Goal: Transaction & Acquisition: Purchase product/service

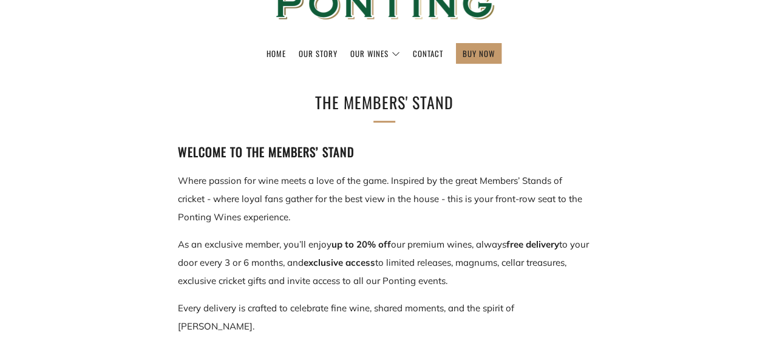
scroll to position [61, 0]
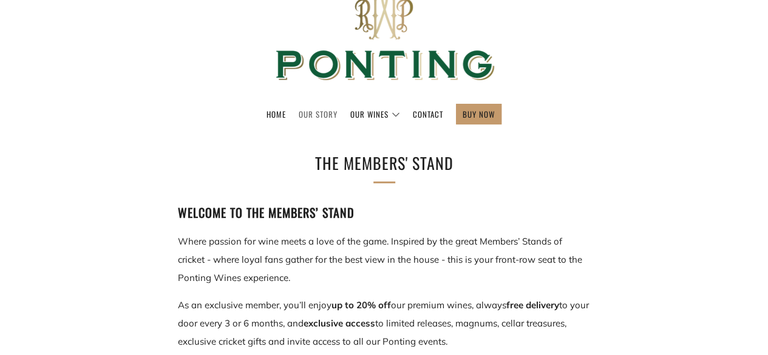
click at [309, 114] on link "Our Story" at bounding box center [318, 113] width 39 height 19
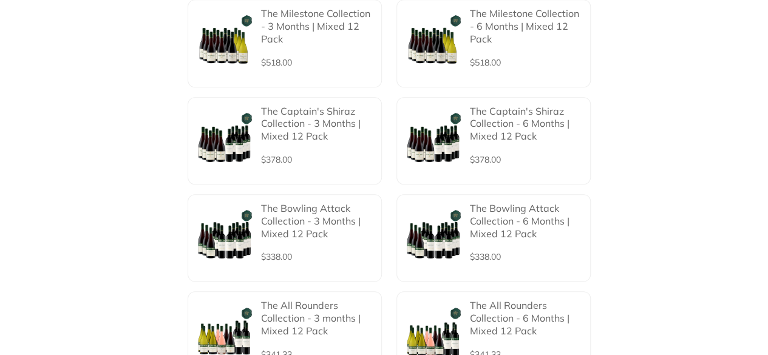
scroll to position [546, 0]
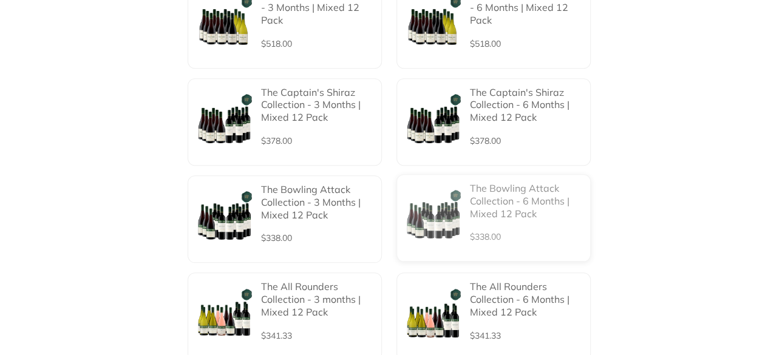
click at [506, 184] on p "The Bowling Attack Collection - 6 Months | Mixed 12 Pack" at bounding box center [526, 201] width 113 height 38
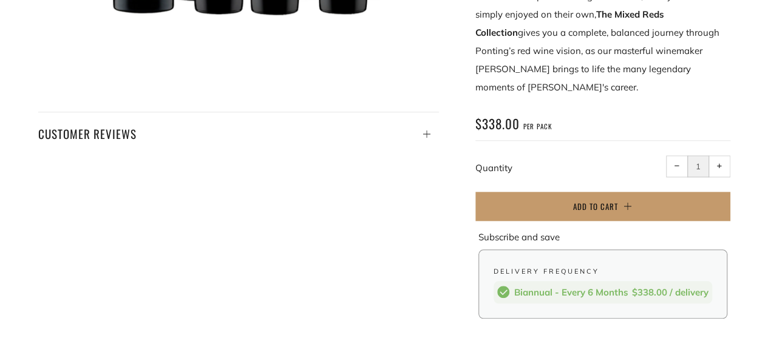
scroll to position [607, 0]
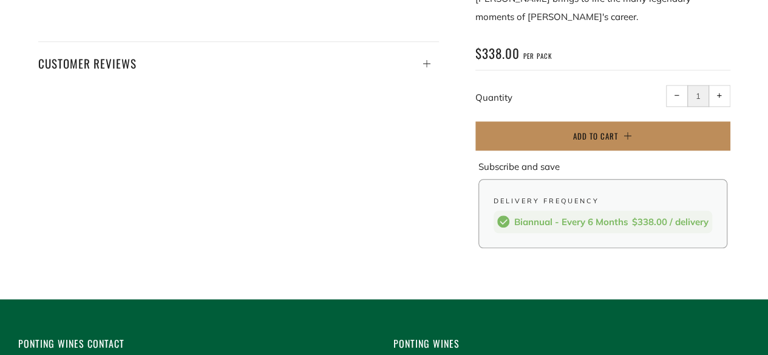
click at [595, 130] on span "Add to Cart" at bounding box center [595, 136] width 45 height 12
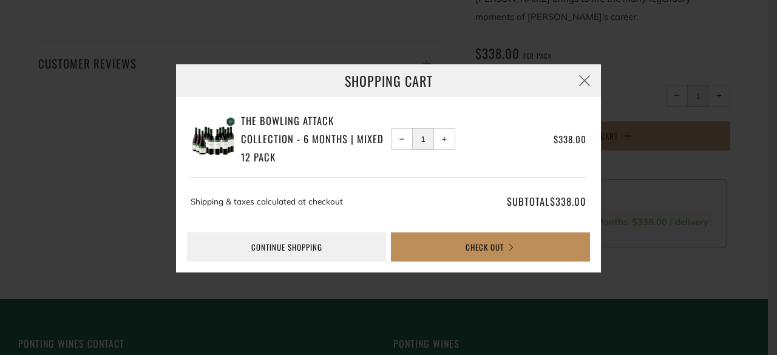
click at [512, 243] on button "Check Out" at bounding box center [490, 247] width 199 height 29
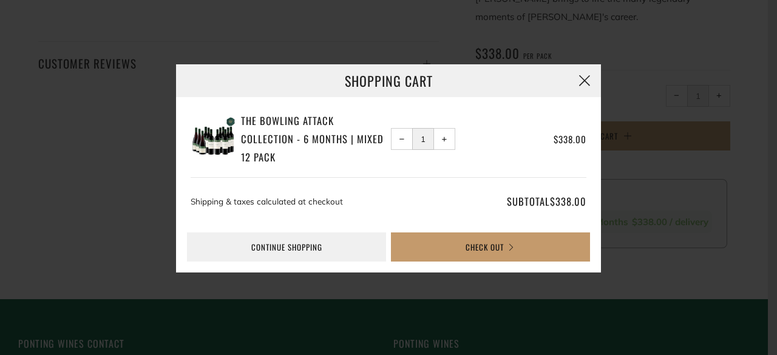
click at [583, 78] on button "button" at bounding box center [584, 80] width 33 height 33
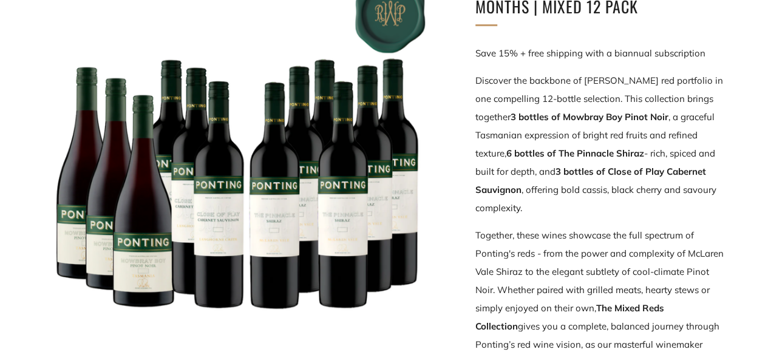
scroll to position [0, 0]
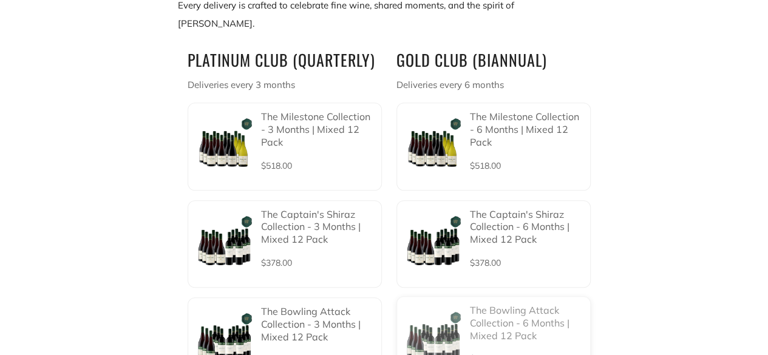
scroll to position [425, 0]
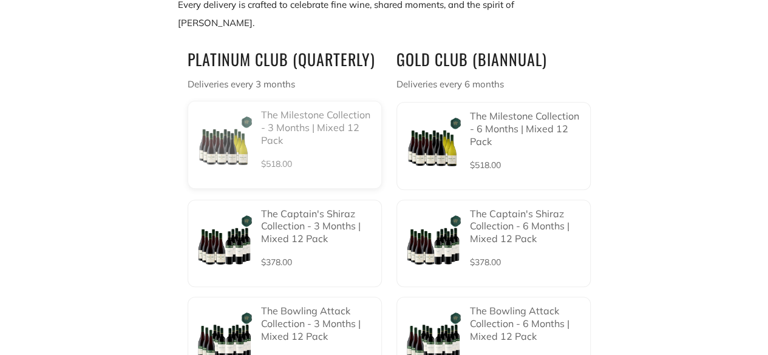
click at [282, 121] on p "The Milestone Collection - 3 Months | Mixed 12 Pack" at bounding box center [317, 128] width 113 height 38
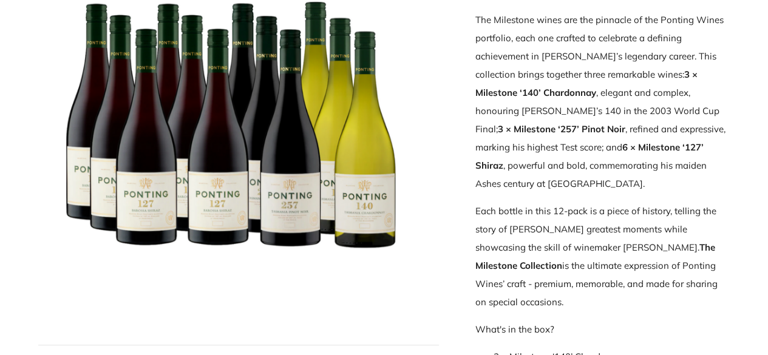
scroll to position [546, 0]
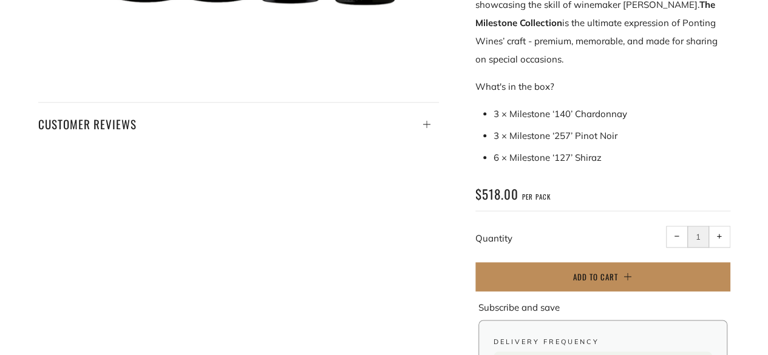
click at [562, 262] on button "Add to Cart" at bounding box center [602, 276] width 255 height 29
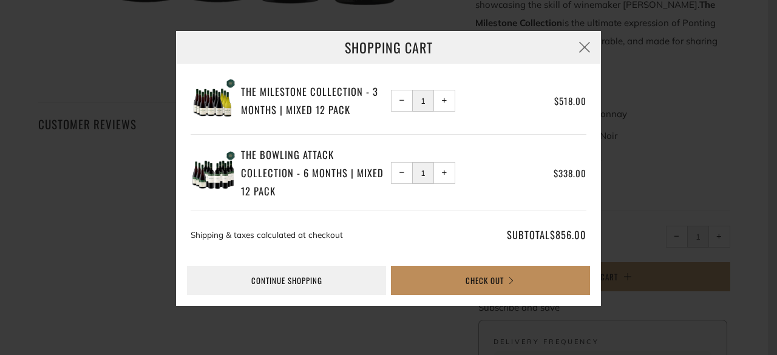
click at [505, 286] on button "Check Out" at bounding box center [490, 280] width 199 height 29
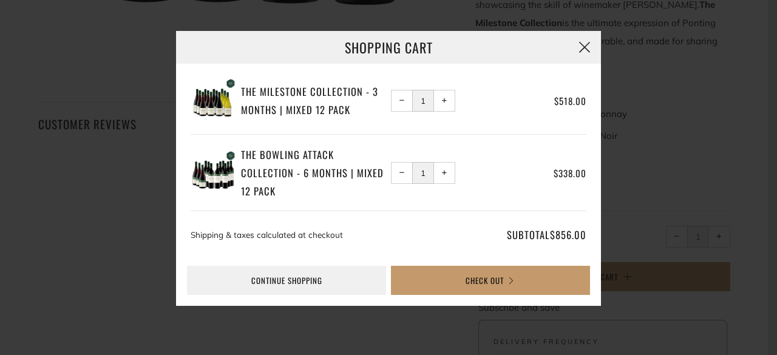
click at [580, 51] on button "button" at bounding box center [584, 47] width 33 height 33
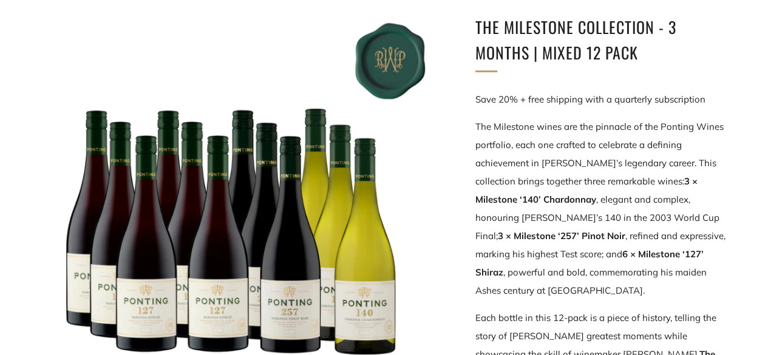
scroll to position [182, 0]
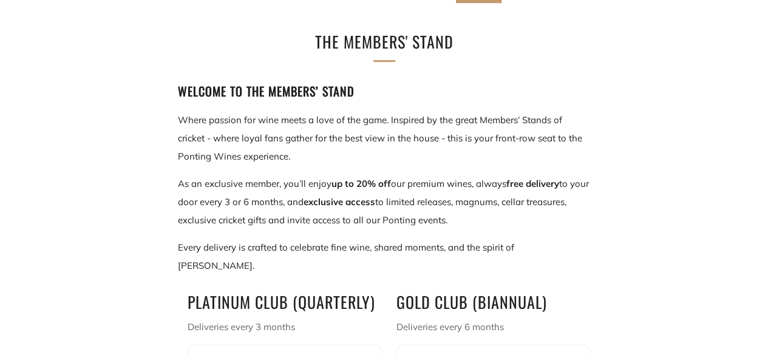
scroll to position [243, 0]
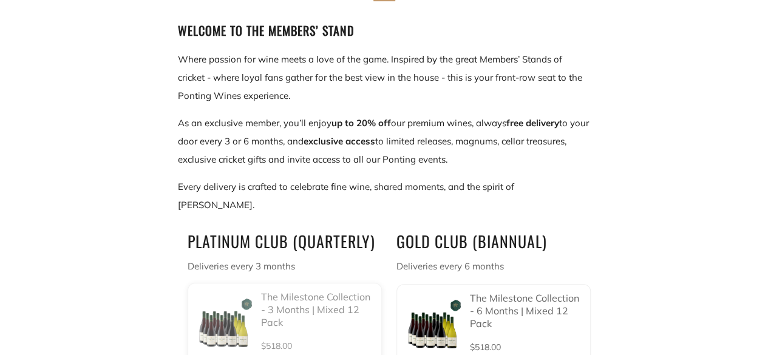
click at [285, 294] on p "The Milestone Collection - 3 Months | Mixed 12 Pack" at bounding box center [317, 310] width 113 height 38
click at [262, 291] on p "The Milestone Collection - 3 Months | Mixed 12 Pack" at bounding box center [317, 310] width 113 height 38
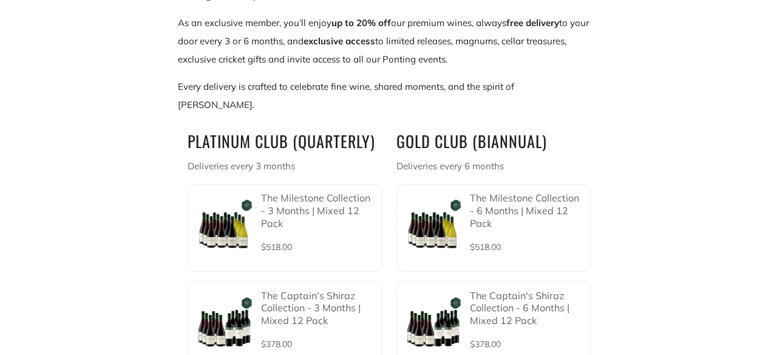
scroll to position [364, 0]
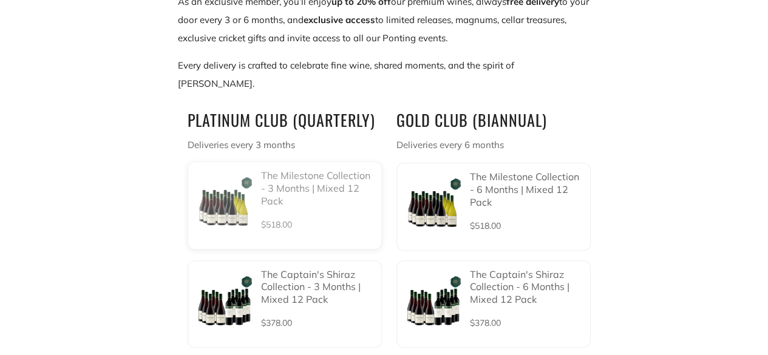
click at [274, 179] on p "The Milestone Collection - 3 Months | Mixed 12 Pack" at bounding box center [317, 188] width 113 height 38
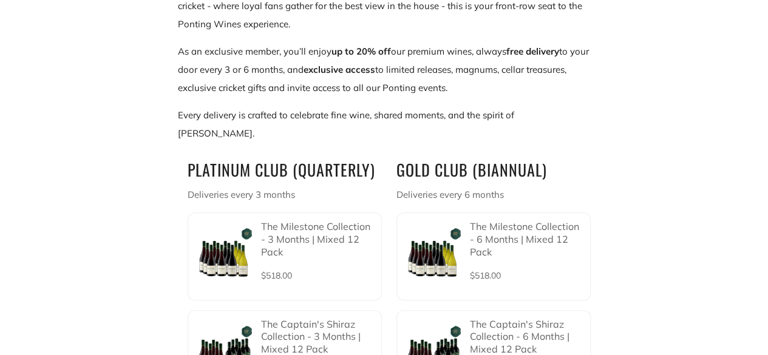
scroll to position [364, 0]
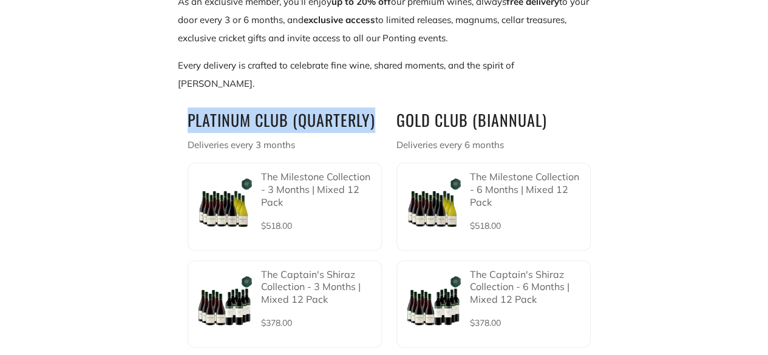
drag, startPoint x: 189, startPoint y: 99, endPoint x: 381, endPoint y: 98, distance: 191.9
click at [381, 107] on h2 "PLATINUM CLUB (QUARTERLY)" at bounding box center [285, 120] width 194 height 26
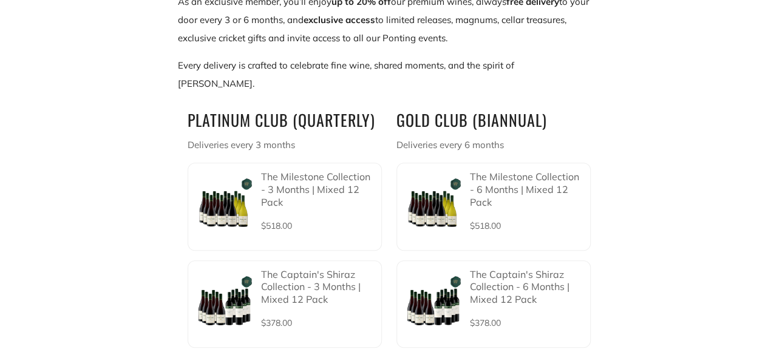
click at [366, 136] on p "Deliveries every 3 months" at bounding box center [285, 145] width 194 height 18
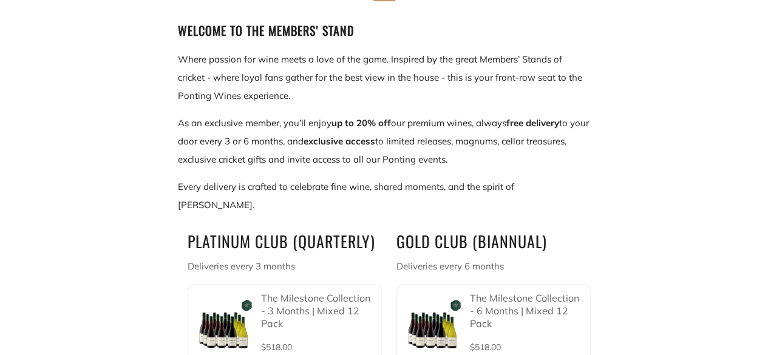
scroll to position [182, 0]
